Goal: Transaction & Acquisition: Book appointment/travel/reservation

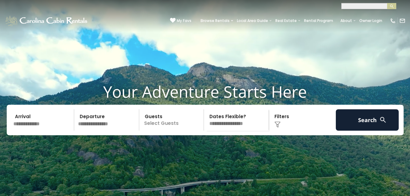
select select "**********"
click at [342, 3] on select "**********" at bounding box center [368, 6] width 53 height 6
click at [380, 116] on img at bounding box center [383, 120] width 8 height 8
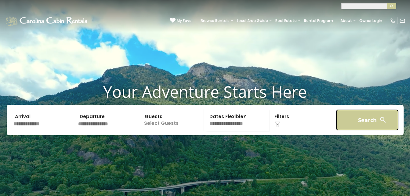
click at [376, 109] on button "Search" at bounding box center [367, 119] width 63 height 21
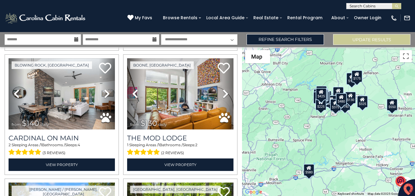
scroll to position [1268, 0]
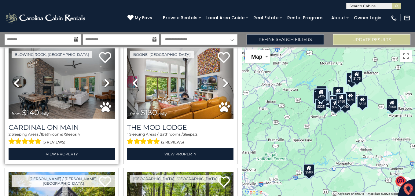
click at [80, 80] on img at bounding box center [62, 83] width 106 height 71
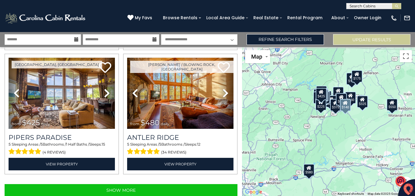
scroll to position [1755, 0]
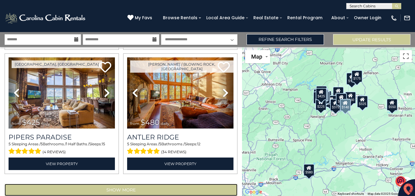
click at [204, 184] on button "Show More" at bounding box center [121, 190] width 233 height 12
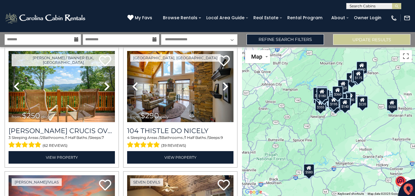
scroll to position [3007, 0]
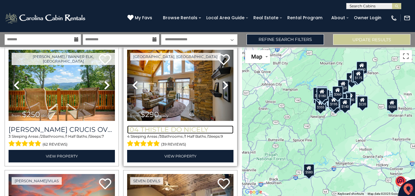
click at [222, 125] on h3 "104 Thistle Do Nicely" at bounding box center [180, 129] width 106 height 8
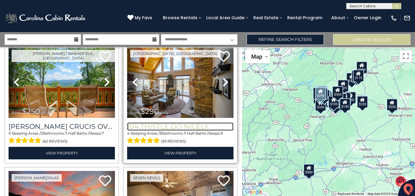
scroll to position [3013, 0]
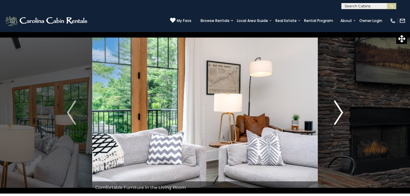
click at [334, 112] on img "Next" at bounding box center [338, 112] width 9 height 24
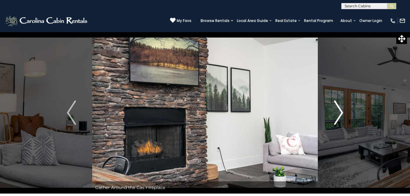
click at [343, 110] on img "Next" at bounding box center [338, 112] width 9 height 24
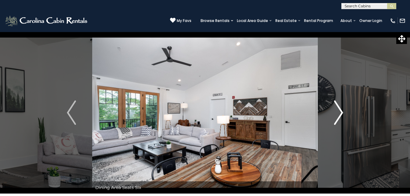
click at [341, 108] on img "Next" at bounding box center [338, 112] width 9 height 24
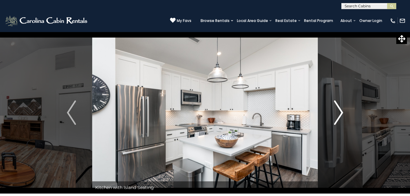
click at [343, 109] on img "Next" at bounding box center [338, 112] width 9 height 24
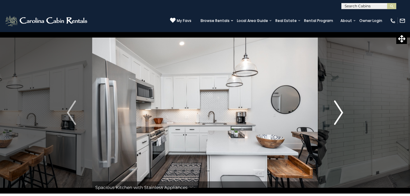
click at [338, 111] on img "Next" at bounding box center [338, 112] width 9 height 24
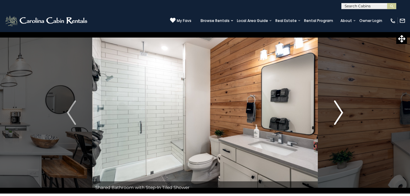
click at [334, 114] on img "Next" at bounding box center [338, 112] width 9 height 24
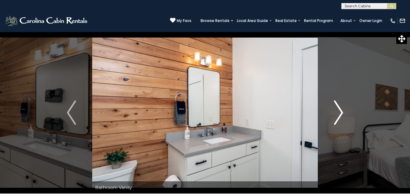
click at [336, 111] on img "Next" at bounding box center [338, 112] width 9 height 24
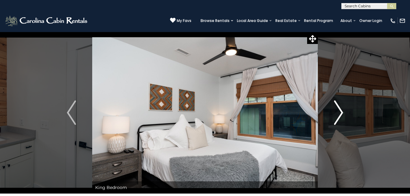
click at [337, 111] on img "Next" at bounding box center [338, 112] width 9 height 24
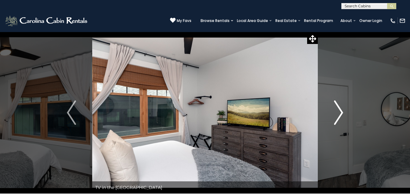
click at [339, 107] on img "Next" at bounding box center [338, 112] width 9 height 24
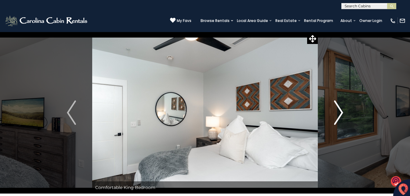
click at [335, 108] on img "Next" at bounding box center [338, 112] width 9 height 24
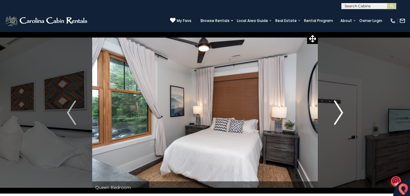
click at [339, 111] on img "Next" at bounding box center [338, 112] width 9 height 24
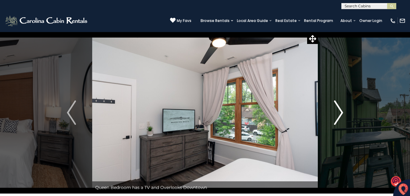
click at [337, 106] on img "Next" at bounding box center [338, 112] width 9 height 24
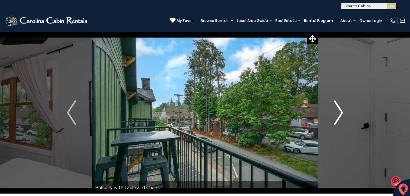
click at [338, 110] on img "Next" at bounding box center [338, 112] width 9 height 24
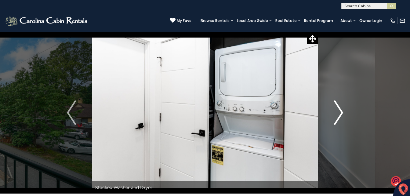
click at [336, 109] on img "Next" at bounding box center [338, 112] width 9 height 24
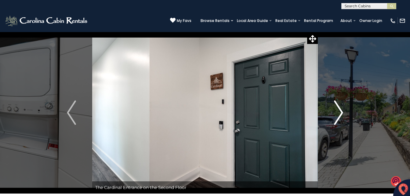
click at [342, 107] on img "Next" at bounding box center [338, 112] width 9 height 24
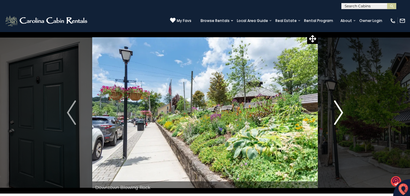
click at [343, 110] on img "Next" at bounding box center [338, 112] width 9 height 24
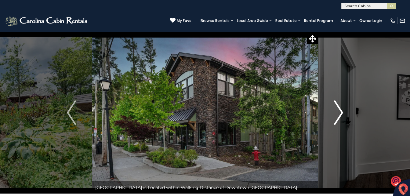
click at [344, 110] on button "Next" at bounding box center [339, 113] width 42 height 162
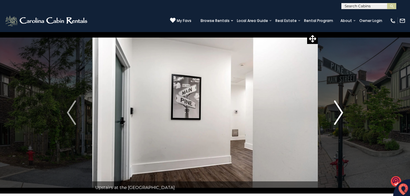
click at [340, 110] on img "Next" at bounding box center [338, 112] width 9 height 24
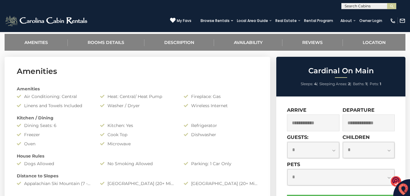
scroll to position [252, 0]
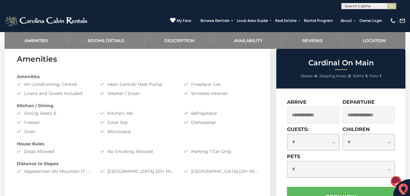
click at [321, 115] on input "text" at bounding box center [313, 115] width 52 height 17
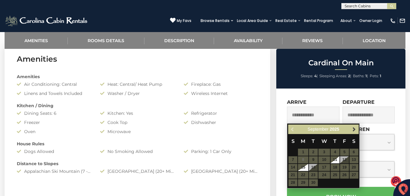
click at [355, 130] on span "Next" at bounding box center [354, 129] width 5 height 5
click at [295, 129] on link "Previous" at bounding box center [293, 129] width 8 height 8
click at [354, 129] on span "Next" at bounding box center [354, 129] width 5 height 5
click at [355, 128] on span "Next" at bounding box center [354, 129] width 5 height 5
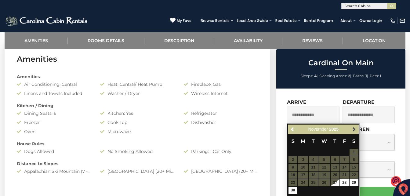
click at [354, 129] on span "Next" at bounding box center [354, 129] width 5 height 5
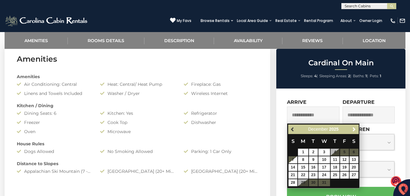
click at [293, 130] on span "Previous" at bounding box center [292, 129] width 5 height 5
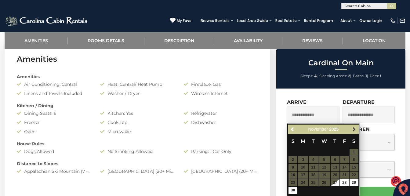
click at [355, 128] on span "Next" at bounding box center [354, 129] width 5 height 5
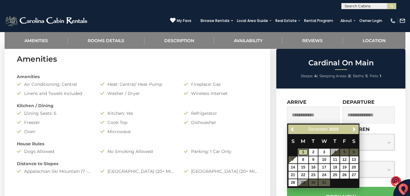
click at [303, 151] on link "1" at bounding box center [303, 152] width 10 height 7
type input "**********"
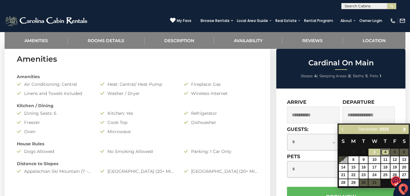
click at [386, 151] on link "4" at bounding box center [385, 152] width 9 height 7
type input "**********"
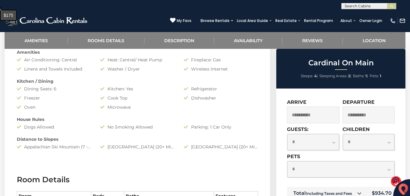
scroll to position [291, 0]
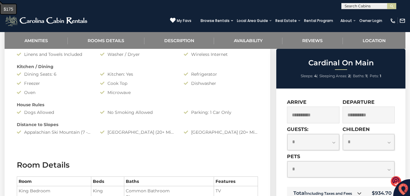
click at [391, 172] on select "**********" at bounding box center [340, 169] width 107 height 16
select select "*"
click at [287, 161] on select "**********" at bounding box center [340, 169] width 107 height 16
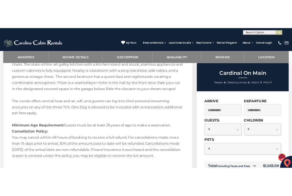
scroll to position [593, 0]
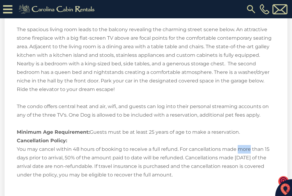
click at [261, 132] on div "Welcome to Cardinal On Main in the Heart of Downtown Blowing Rock! Cardinal On …" at bounding box center [146, 73] width 259 height 214
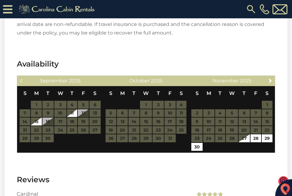
scroll to position [766, 0]
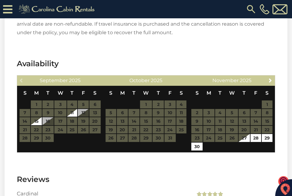
click at [275, 81] on div "Previous September 2025 S M T W T F S 1 2 3 4 5 6 7 8 9 10 11 12 13 14 15 16 17…" at bounding box center [146, 114] width 259 height 78
click at [272, 80] on span "Next" at bounding box center [270, 80] width 5 height 5
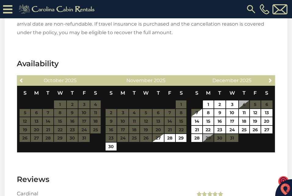
click at [278, 78] on section "Availability Previous October 2025 S M T W T F S 1 2 3 4 5 6 7 8 9 10 11 12 13 …" at bounding box center [146, 107] width 283 height 116
click at [273, 79] on link "Next" at bounding box center [271, 80] width 8 height 8
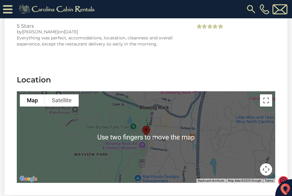
scroll to position [982, 0]
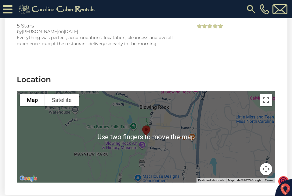
click at [252, 161] on div at bounding box center [146, 137] width 259 height 92
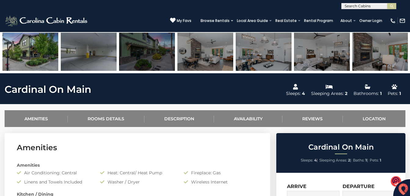
scroll to position [161, 0]
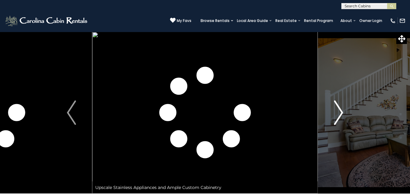
click at [334, 110] on img "Next" at bounding box center [338, 112] width 9 height 24
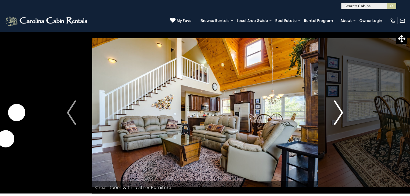
click at [335, 112] on img "Next" at bounding box center [338, 112] width 9 height 24
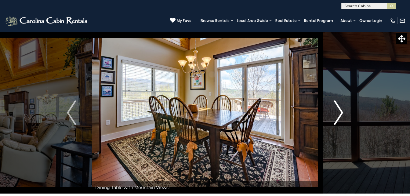
click at [337, 112] on img "Next" at bounding box center [338, 112] width 9 height 24
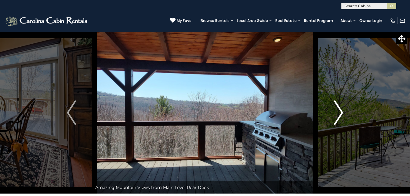
click at [337, 109] on img "Next" at bounding box center [338, 112] width 9 height 24
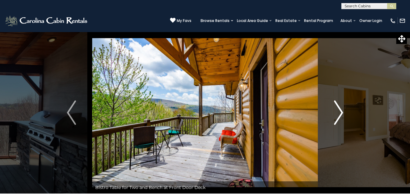
click at [340, 111] on img "Next" at bounding box center [338, 112] width 9 height 24
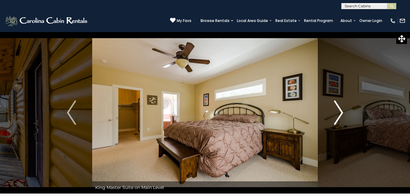
click at [338, 110] on img "Next" at bounding box center [338, 112] width 9 height 24
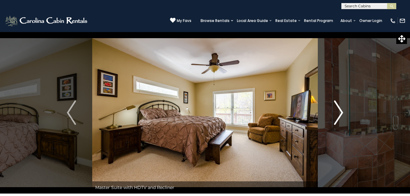
click at [334, 114] on img "Next" at bounding box center [338, 112] width 9 height 24
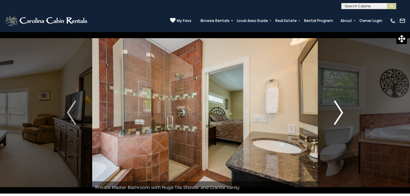
click at [340, 107] on img "Next" at bounding box center [338, 112] width 9 height 24
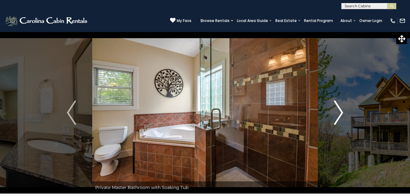
click at [333, 111] on button "Next" at bounding box center [339, 113] width 42 height 162
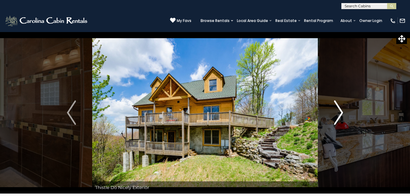
click at [337, 110] on img "Next" at bounding box center [338, 112] width 9 height 24
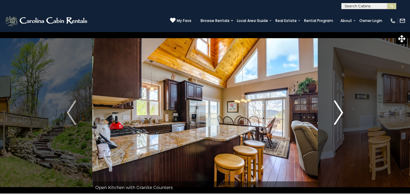
click at [342, 104] on img "Next" at bounding box center [338, 112] width 9 height 24
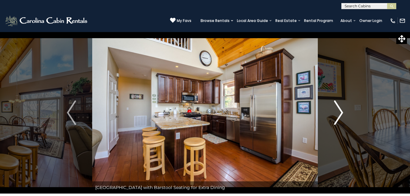
click at [338, 110] on img "Next" at bounding box center [338, 112] width 9 height 24
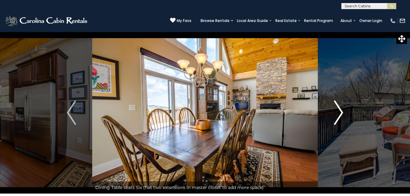
click at [339, 107] on img "Next" at bounding box center [338, 112] width 9 height 24
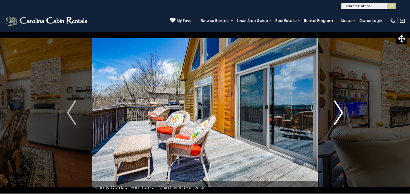
click at [343, 108] on img "Next" at bounding box center [338, 112] width 9 height 24
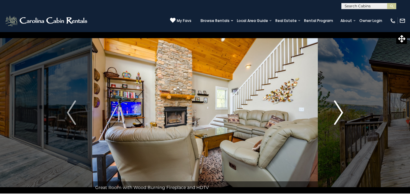
click at [335, 119] on img "Next" at bounding box center [338, 112] width 9 height 24
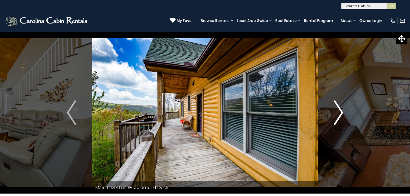
click at [337, 113] on img "Next" at bounding box center [338, 112] width 9 height 24
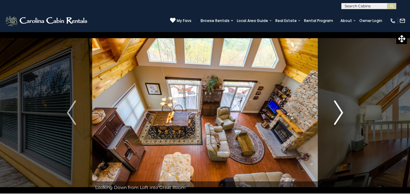
click at [337, 113] on img "Next" at bounding box center [338, 112] width 9 height 24
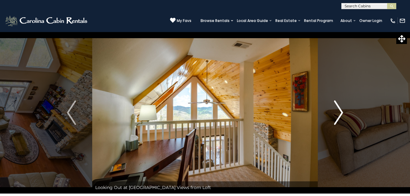
click at [340, 110] on img "Next" at bounding box center [338, 112] width 9 height 24
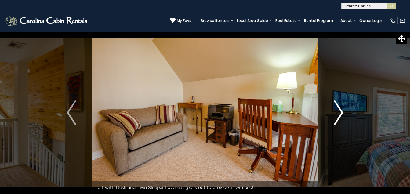
click at [340, 109] on img "Next" at bounding box center [338, 112] width 9 height 24
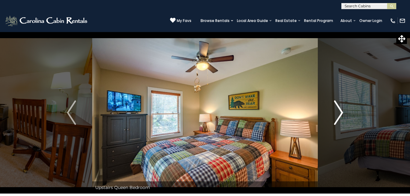
click at [336, 110] on img "Next" at bounding box center [338, 112] width 9 height 24
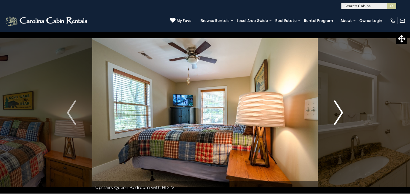
click at [338, 110] on img "Next" at bounding box center [338, 112] width 9 height 24
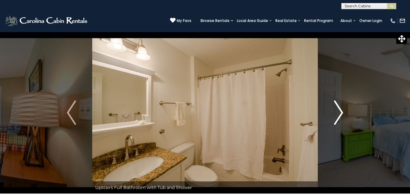
click at [334, 110] on img "Next" at bounding box center [338, 112] width 9 height 24
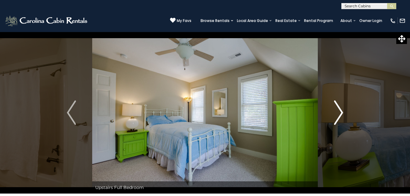
click at [336, 111] on img "Next" at bounding box center [338, 112] width 9 height 24
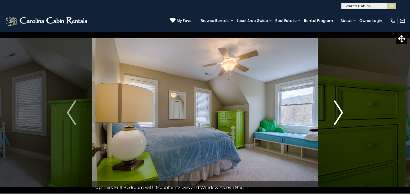
click at [325, 116] on button "Next" at bounding box center [339, 113] width 42 height 162
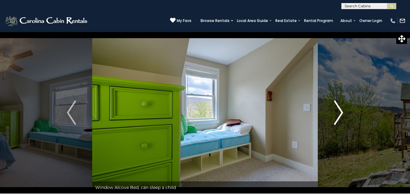
click at [340, 109] on img "Next" at bounding box center [338, 112] width 9 height 24
